Goal: Information Seeking & Learning: Understand process/instructions

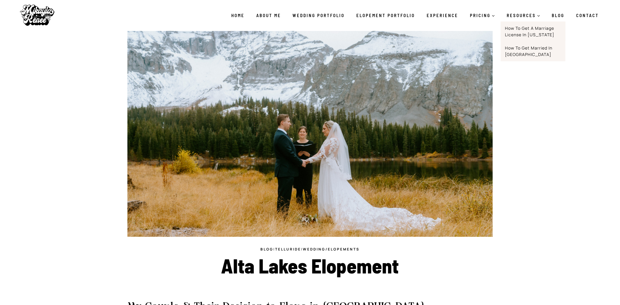
click at [522, 28] on link "How to Get a Marriage License in [US_STATE]" at bounding box center [533, 31] width 65 height 20
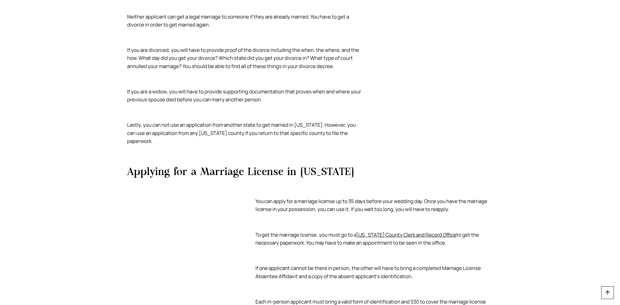
scroll to position [588, 0]
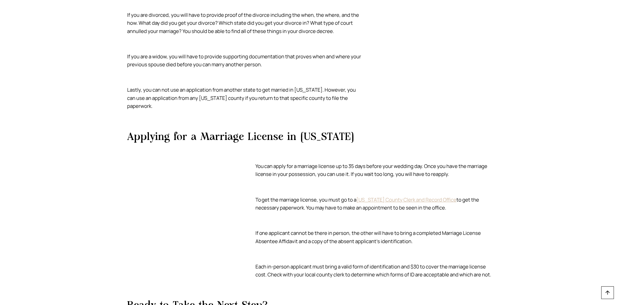
click at [410, 196] on link "[US_STATE] County Clerk and Record Office" at bounding box center [407, 199] width 100 height 7
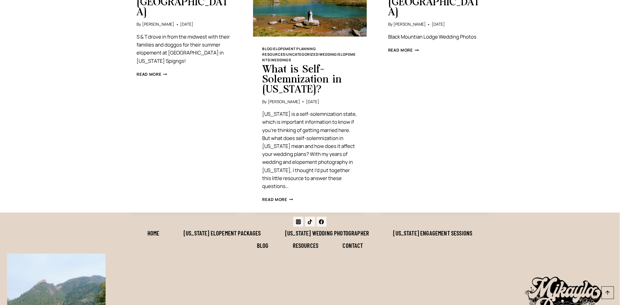
scroll to position [1275, 0]
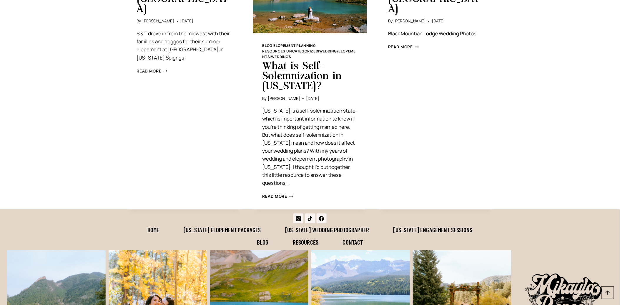
click at [270, 193] on link "Read More What is Self-Solemnization in [US_STATE]? Continue" at bounding box center [277, 195] width 31 height 5
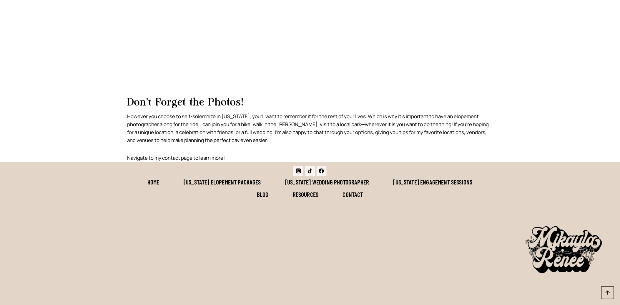
scroll to position [1896, 0]
